Goal: Find contact information: Find contact information

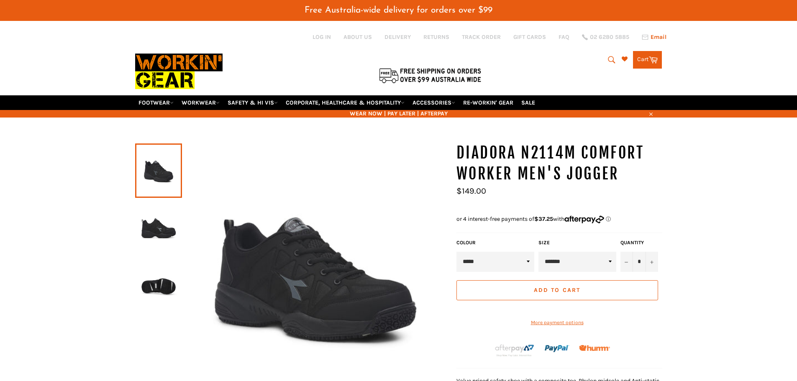
click at [655, 39] on span "Email" at bounding box center [658, 37] width 16 height 6
drag, startPoint x: 729, startPoint y: 149, endPoint x: 711, endPoint y: 136, distance: 22.7
click at [729, 149] on div "DIADORA N2114M COMFORT WORKER MEN'S JOGGER COLOUR" at bounding box center [398, 331] width 797 height 376
click at [365, 37] on link "ABOUT US" at bounding box center [357, 37] width 28 height 8
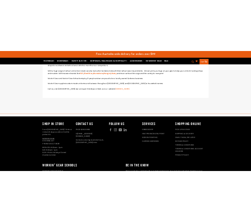
scroll to position [439, 0]
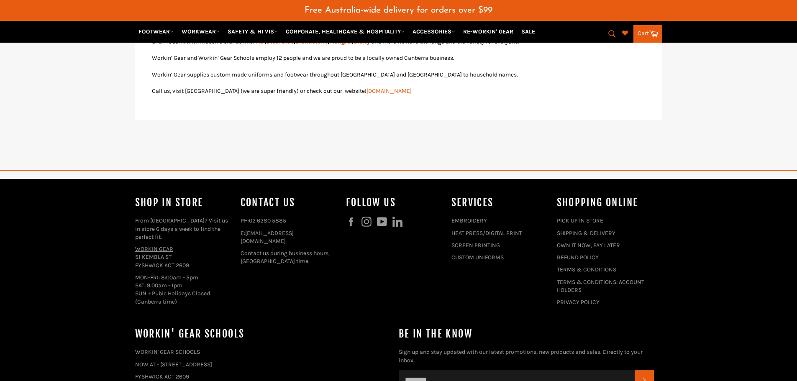
click at [93, 265] on footer "Shop In Store From [GEOGRAPHIC_DATA]? Visit us in store 6 days a week to find t…" at bounding box center [398, 316] width 797 height 275
drag, startPoint x: 318, startPoint y: 231, endPoint x: 248, endPoint y: 233, distance: 70.7
click at [248, 233] on p "E: shop@workingear.com.au" at bounding box center [288, 237] width 97 height 16
copy link "[EMAIL_ADDRESS][DOMAIN_NAME]"
